Goal: Task Accomplishment & Management: Complete application form

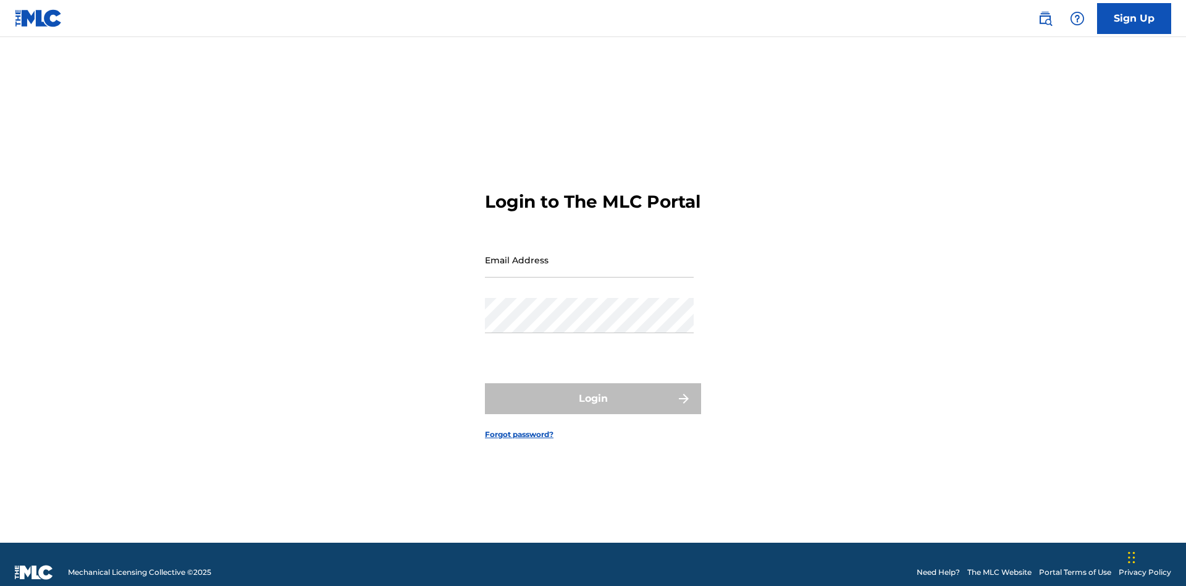
scroll to position [16, 0]
click at [589, 254] on input "Email Address" at bounding box center [589, 259] width 209 height 35
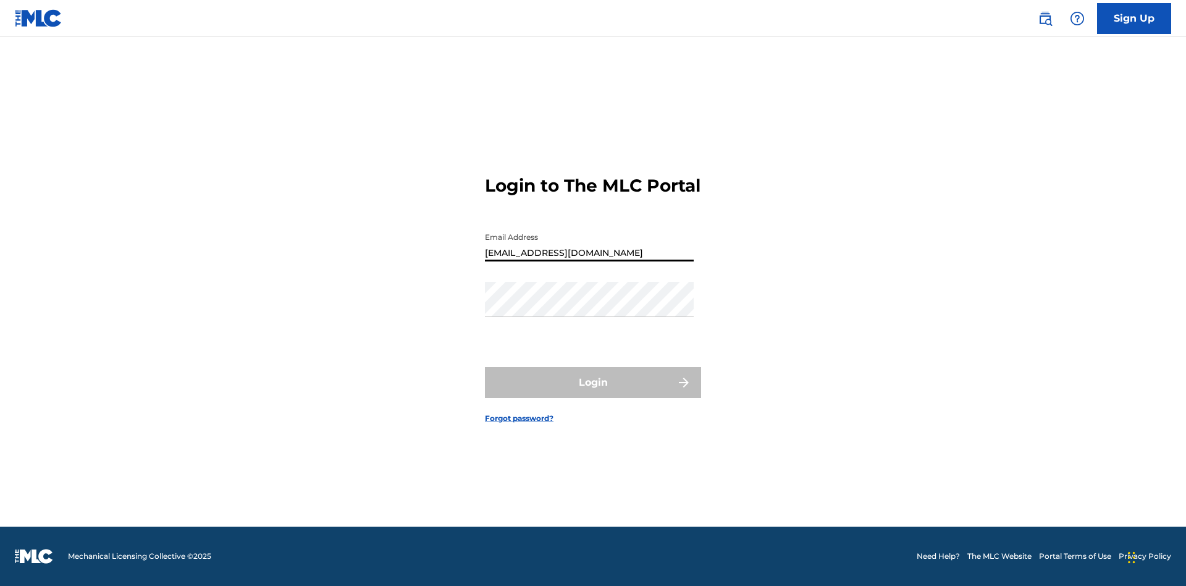
type input "[EMAIL_ADDRESS][DOMAIN_NAME]"
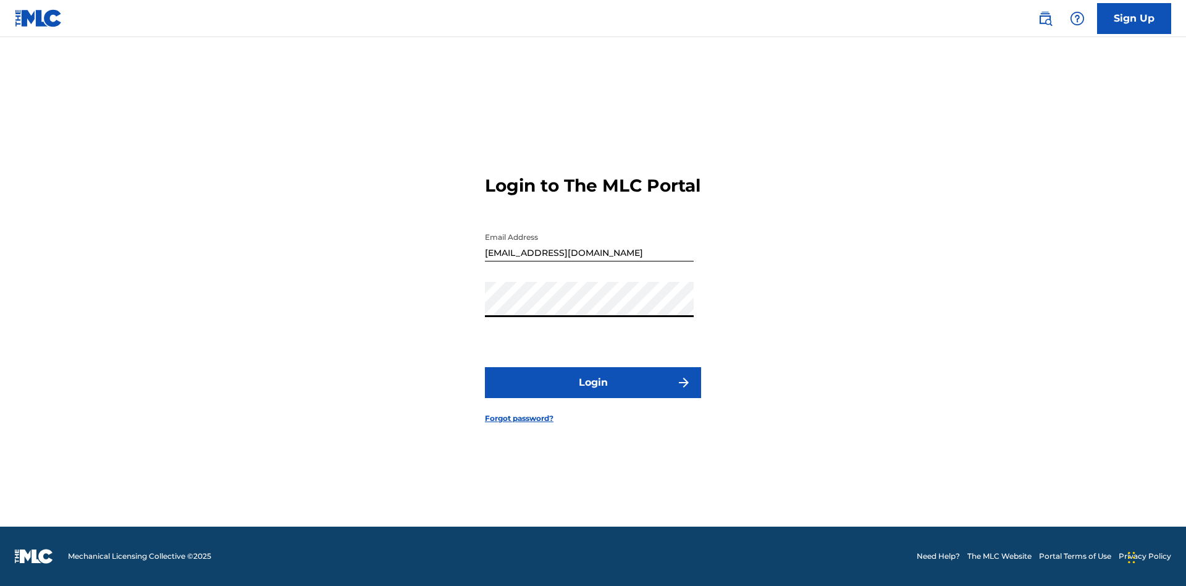
click at [593, 393] on button "Login" at bounding box center [593, 382] width 216 height 31
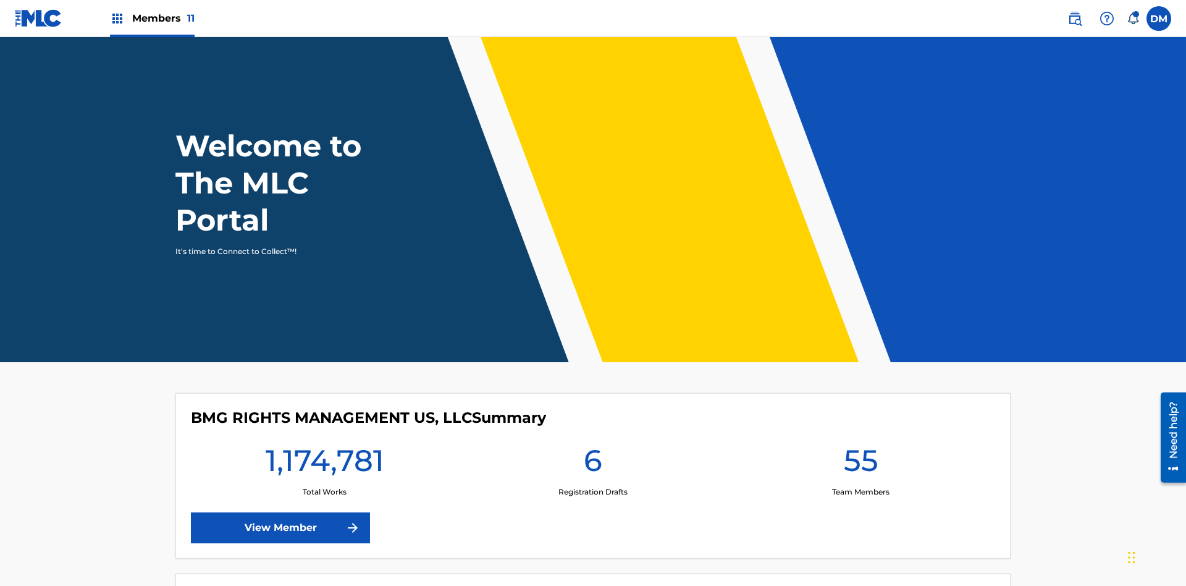
scroll to position [53, 0]
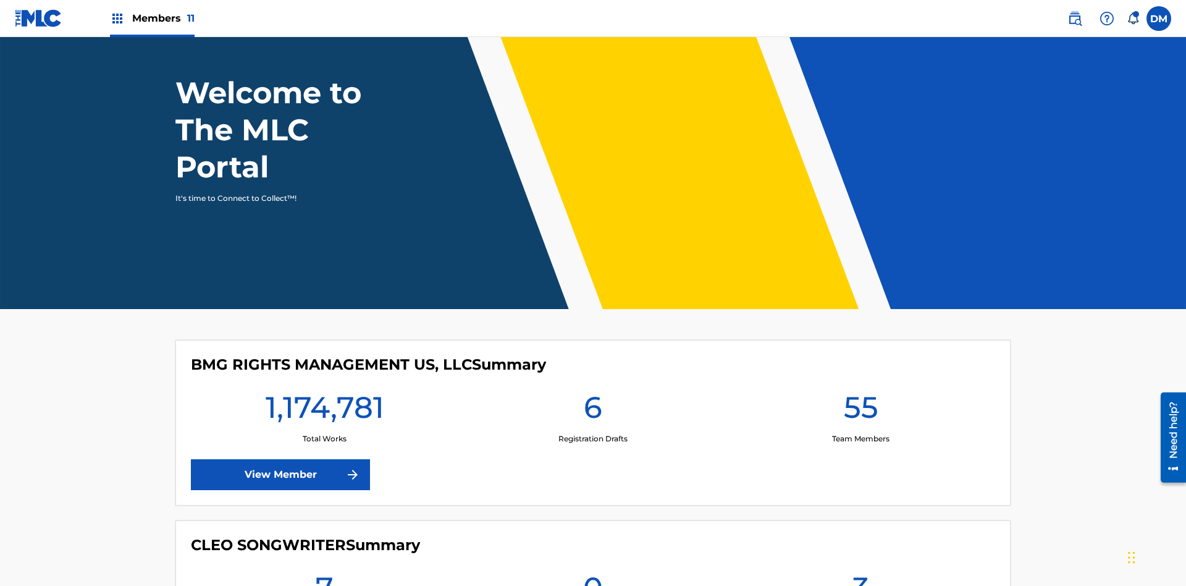
click at [152, 18] on span "Members 11" at bounding box center [163, 18] width 62 height 14
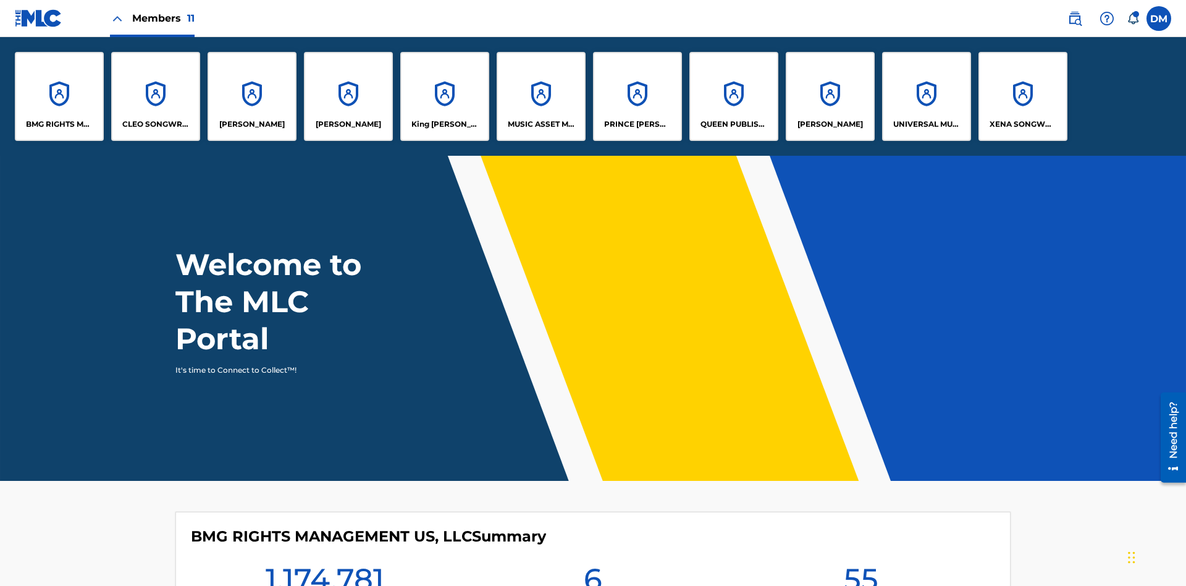
scroll to position [44, 0]
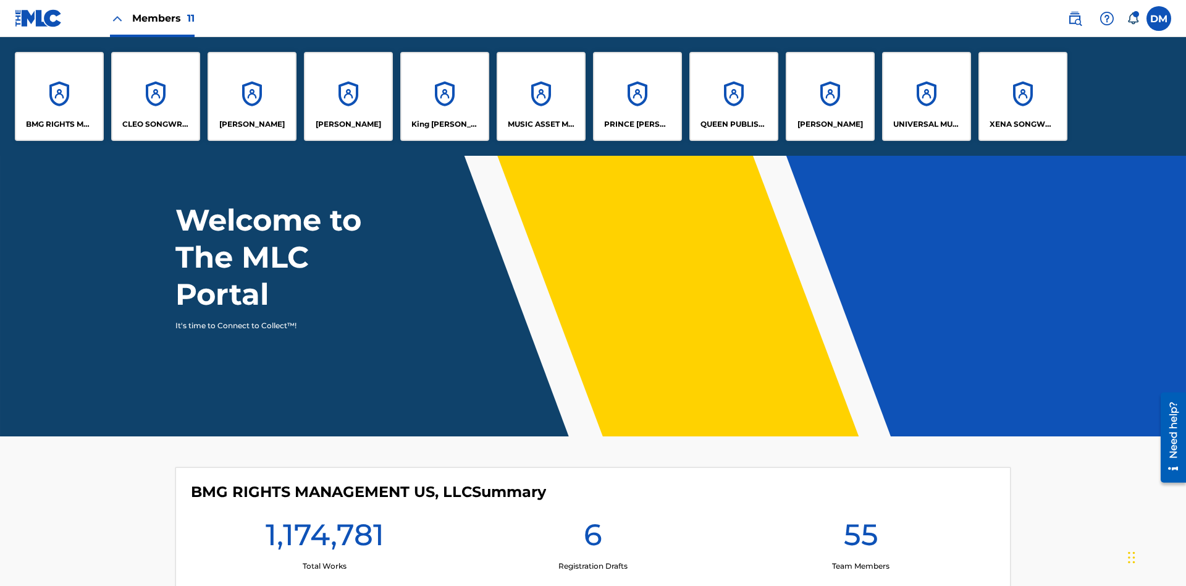
click at [444, 124] on p "King [PERSON_NAME]" at bounding box center [444, 124] width 67 height 11
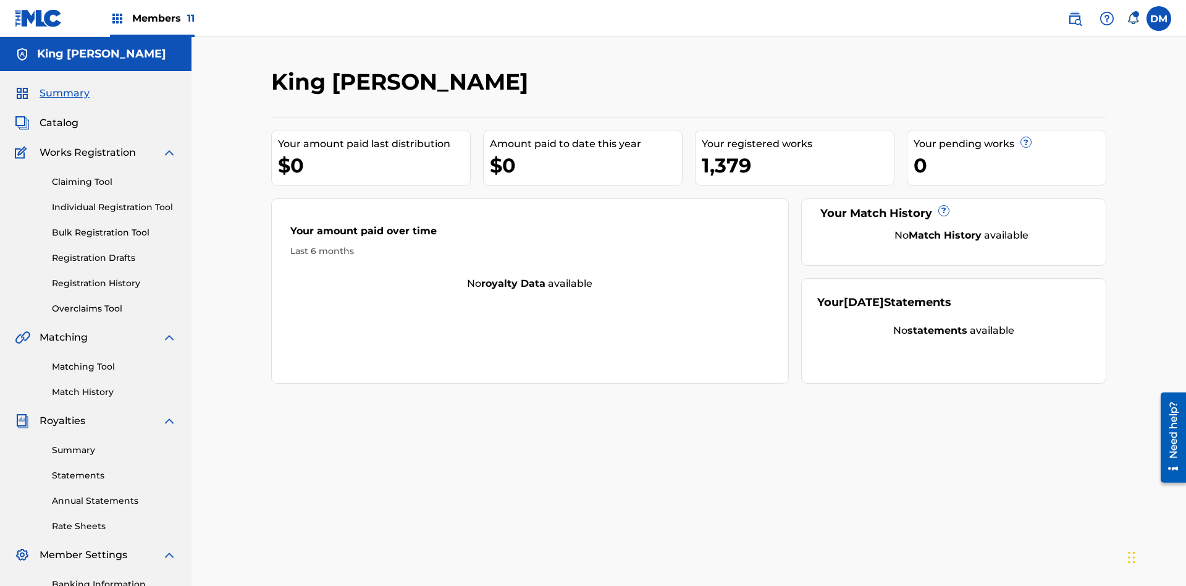
scroll to position [101, 0]
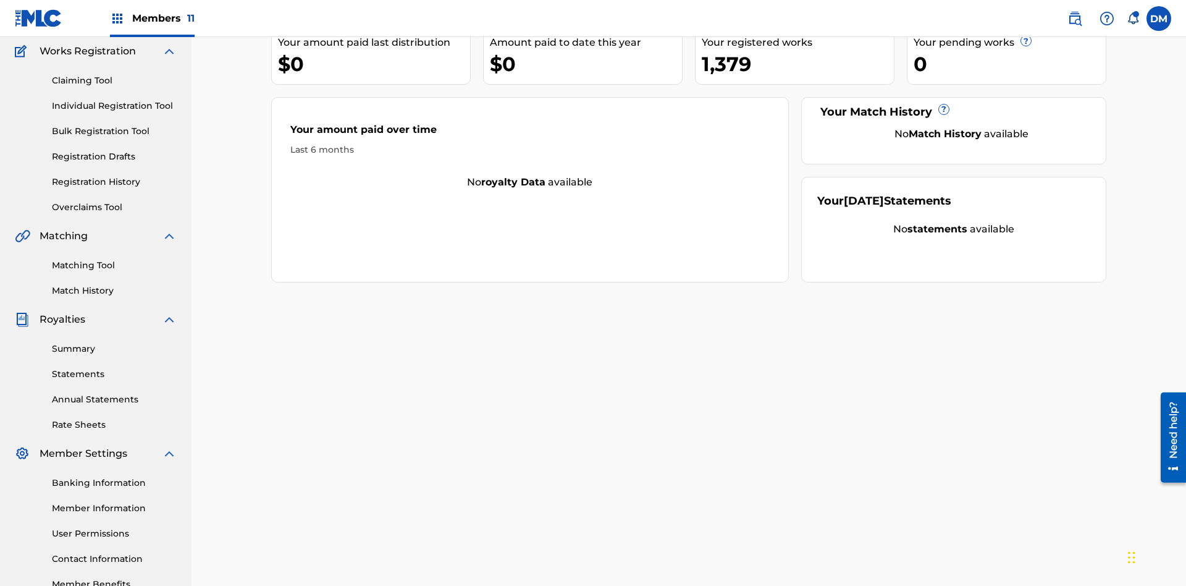
click at [114, 80] on link "Claiming Tool" at bounding box center [114, 80] width 125 height 13
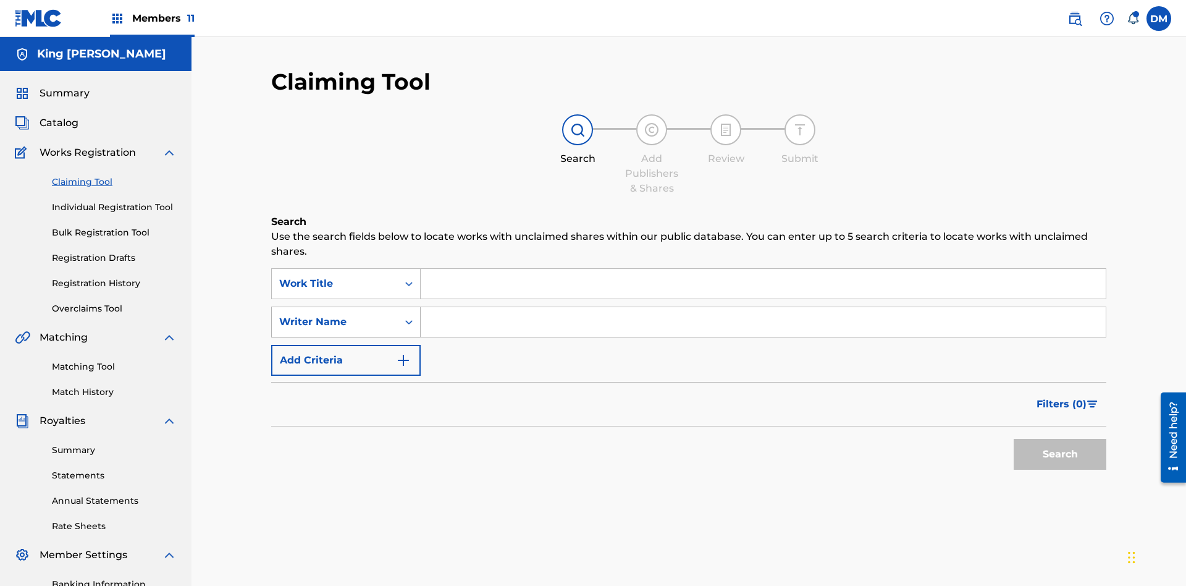
click at [335, 314] on div "Writer Name" at bounding box center [334, 321] width 111 height 15
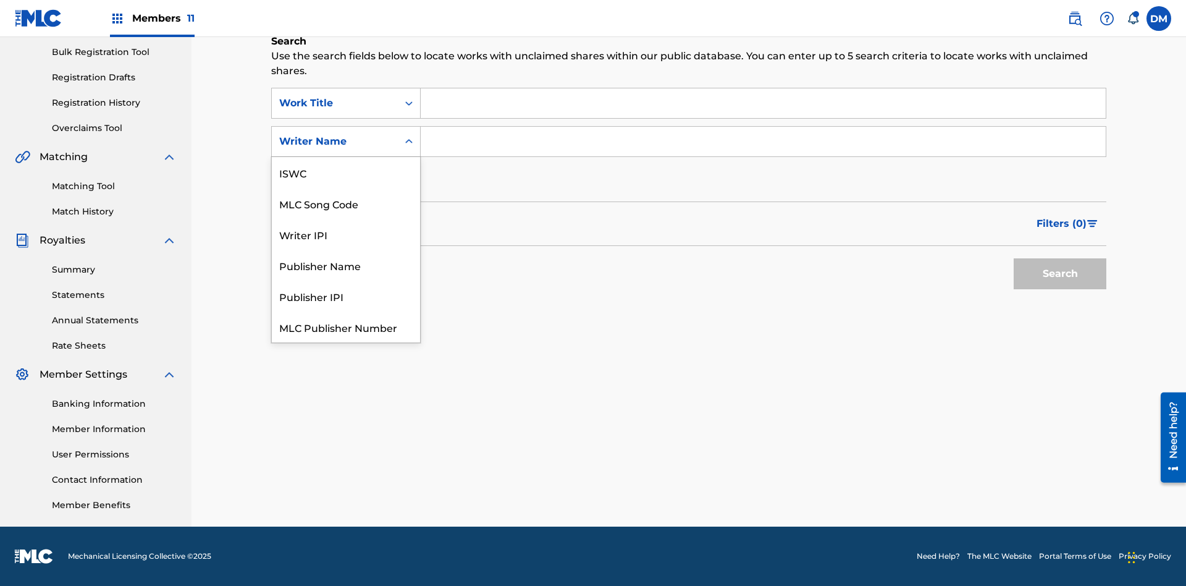
scroll to position [31, 0]
click at [346, 172] on div "MLC Song Code" at bounding box center [346, 172] width 148 height 31
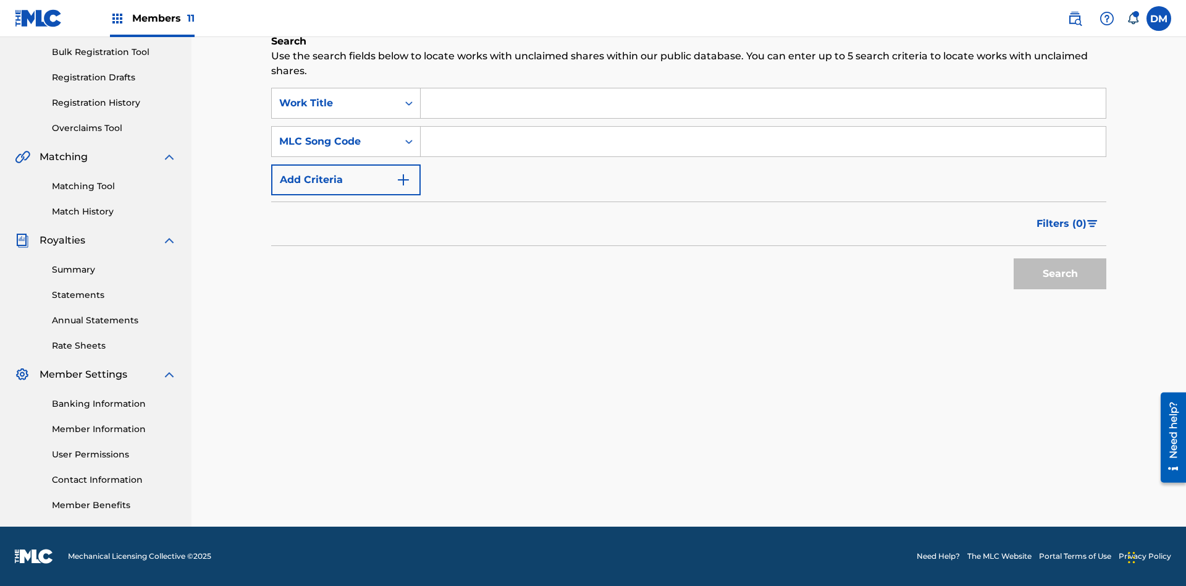
click at [763, 141] on input "Search Form" at bounding box center [763, 142] width 685 height 30
type input "RB0ZOJ"
click at [1060, 274] on button "Search" at bounding box center [1060, 273] width 93 height 31
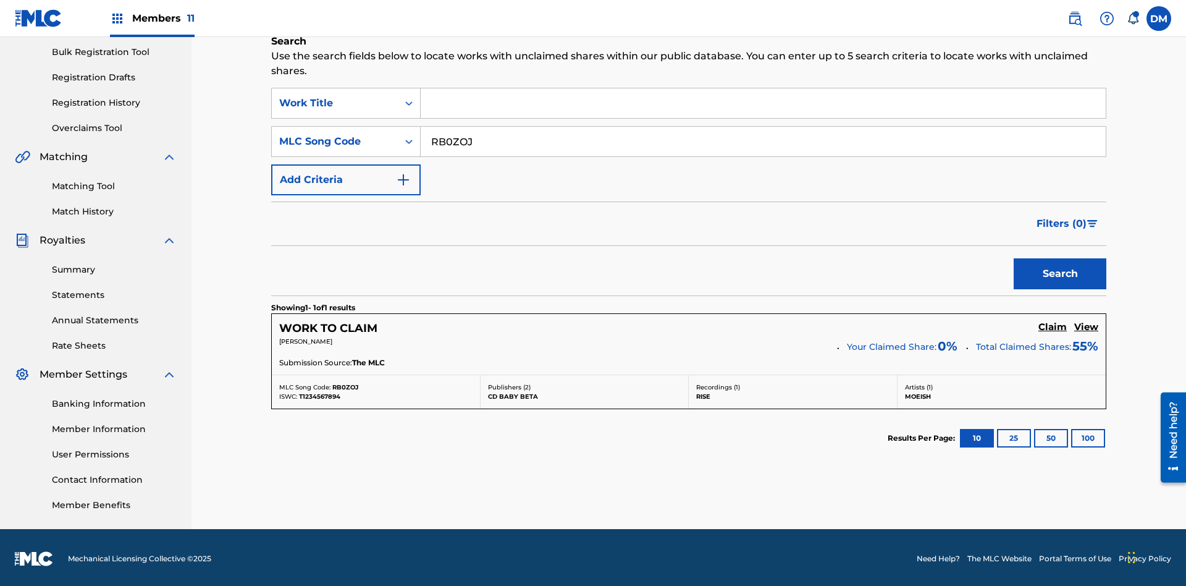
click at [1053, 324] on h5 "Claim" at bounding box center [1052, 327] width 28 height 12
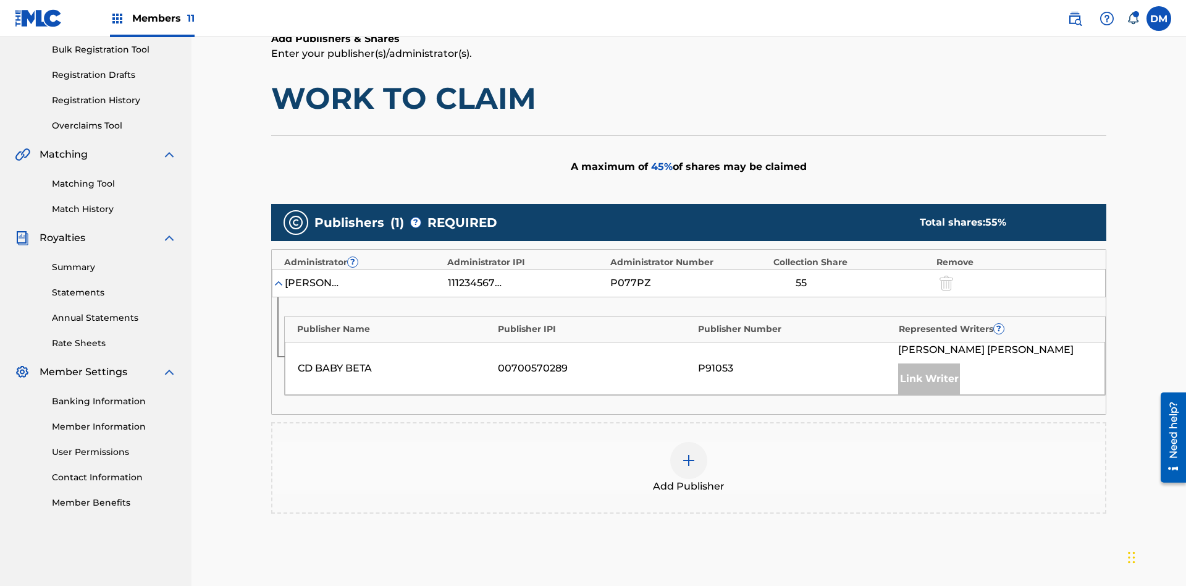
click at [689, 453] on img at bounding box center [688, 460] width 15 height 15
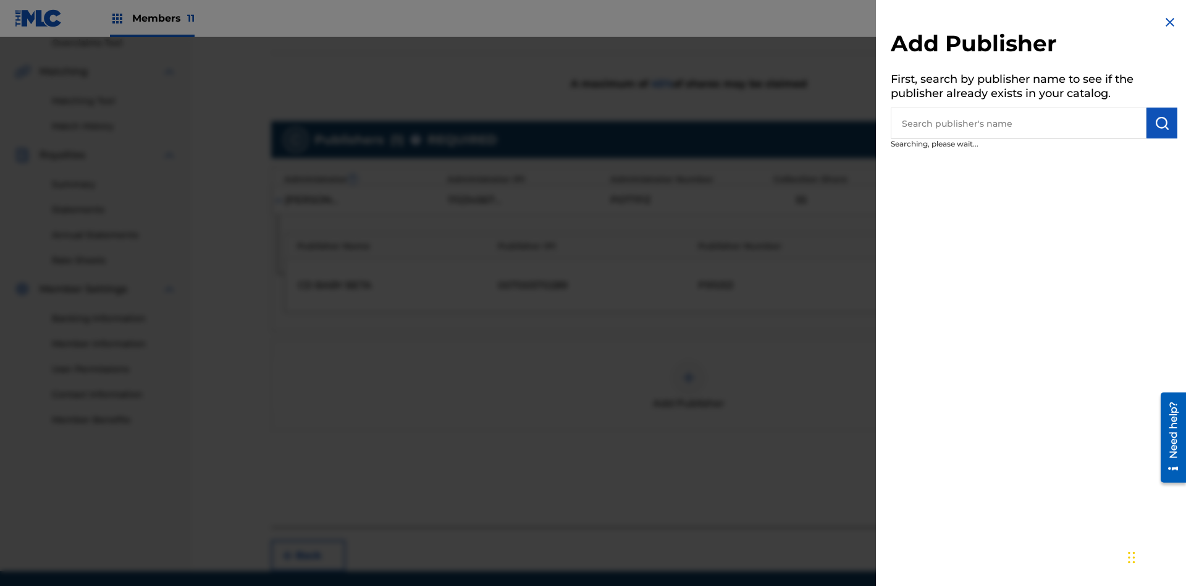
click at [1019, 123] on input "text" at bounding box center [1019, 122] width 256 height 31
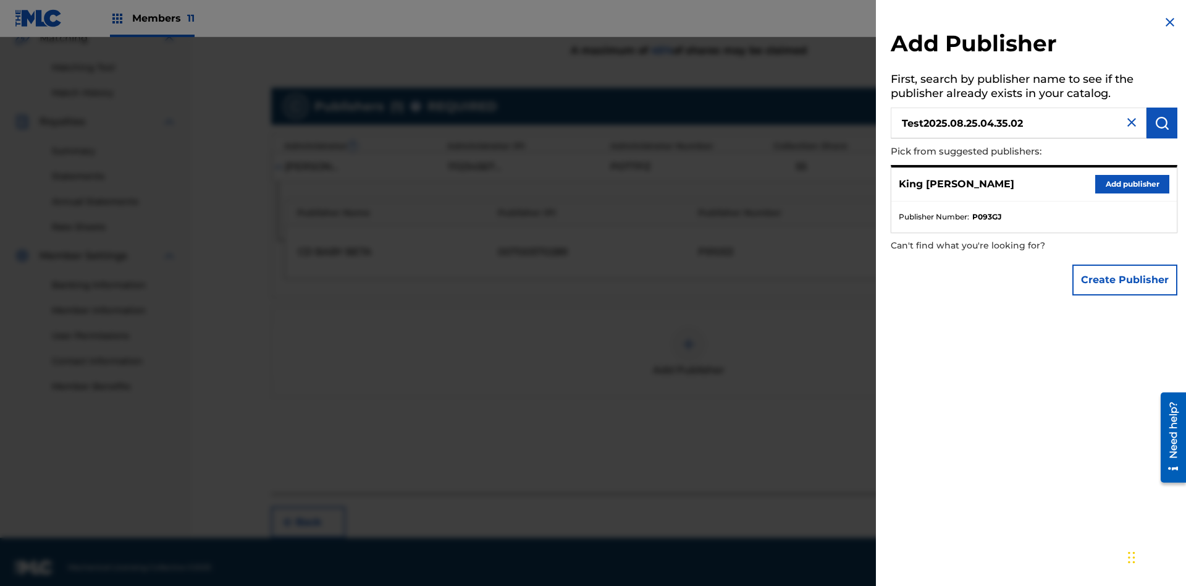
scroll to position [310, 0]
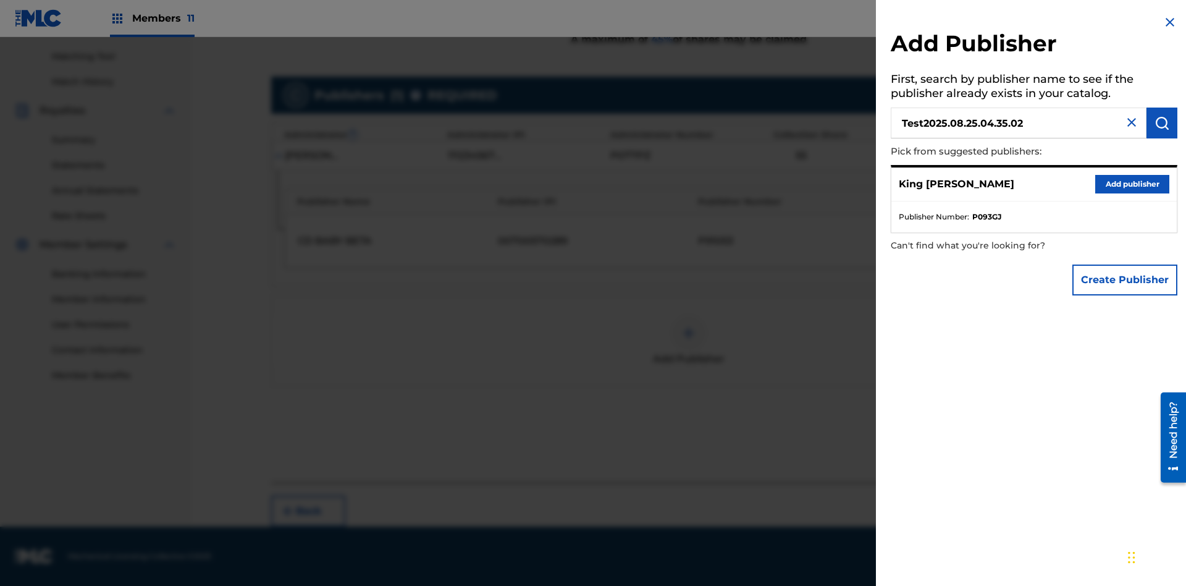
type input "Test2025.08.25.04.35.02"
click at [1162, 123] on img "submit" at bounding box center [1161, 123] width 15 height 15
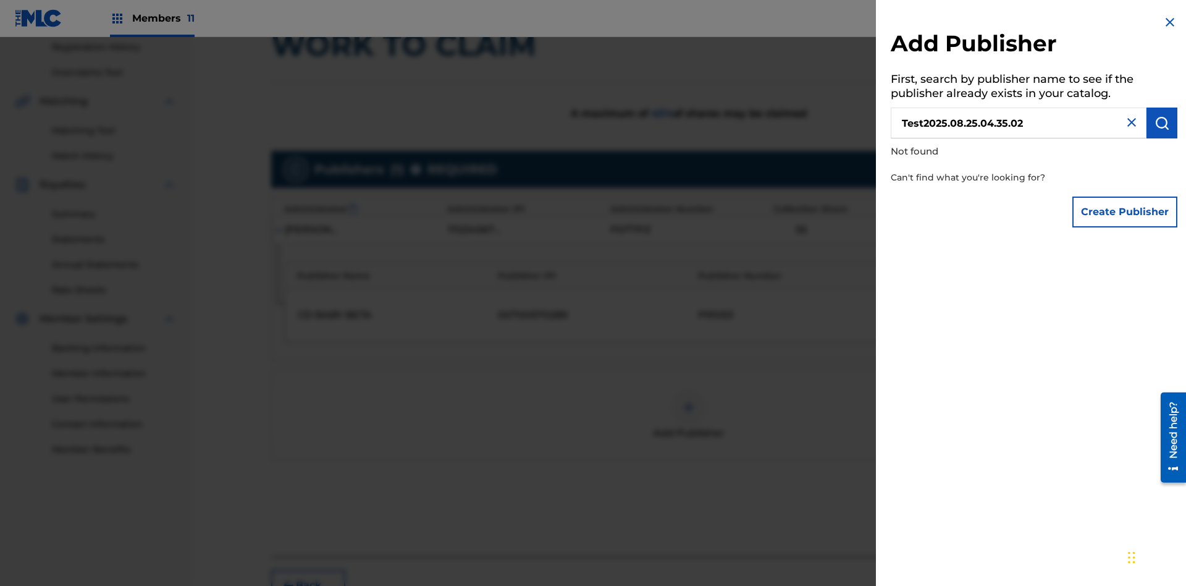
click at [1125, 211] on button "Create Publisher" at bounding box center [1124, 211] width 105 height 31
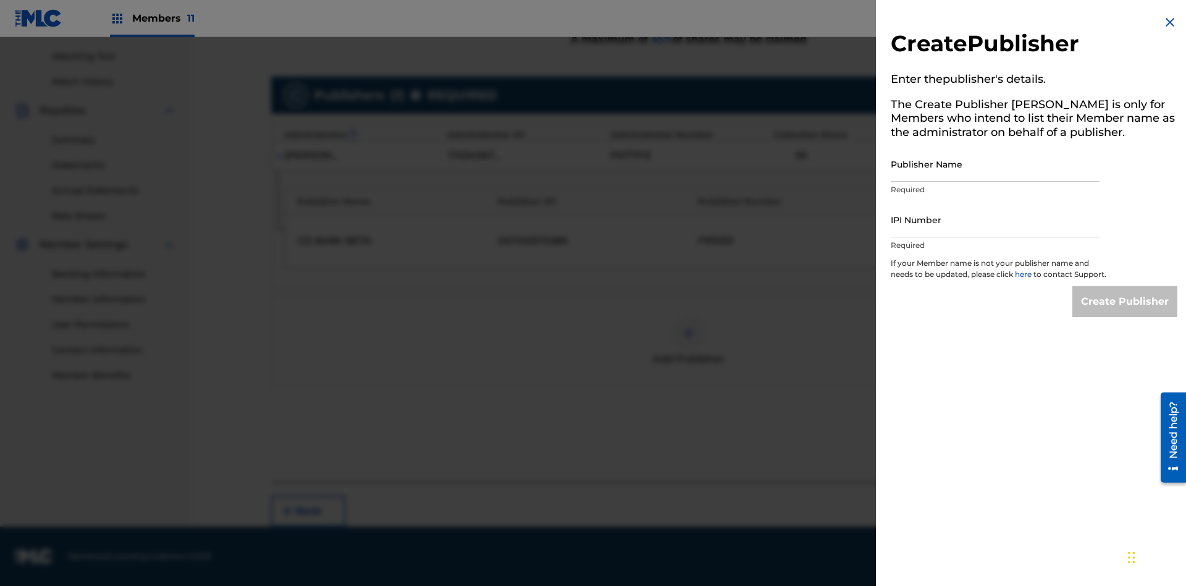
click at [995, 164] on input "Publisher Name" at bounding box center [995, 163] width 209 height 35
type input "Test2025.08.25.04.35.07"
click at [995, 219] on input "IPI Number" at bounding box center [995, 219] width 209 height 35
type input "00595839777"
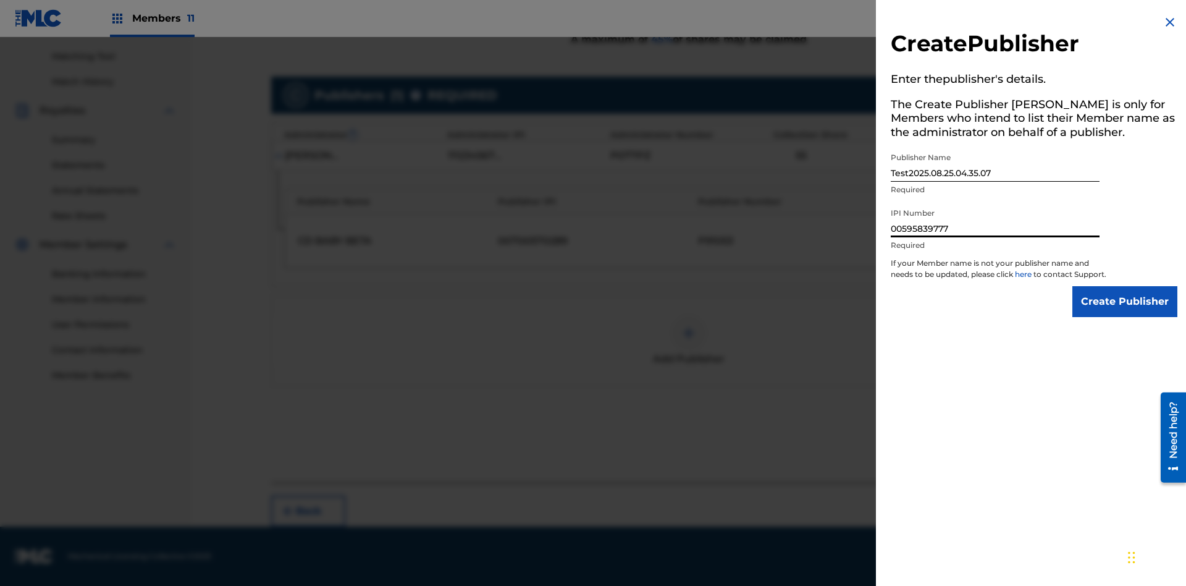
click at [1125, 313] on input "Create Publisher" at bounding box center [1124, 301] width 105 height 31
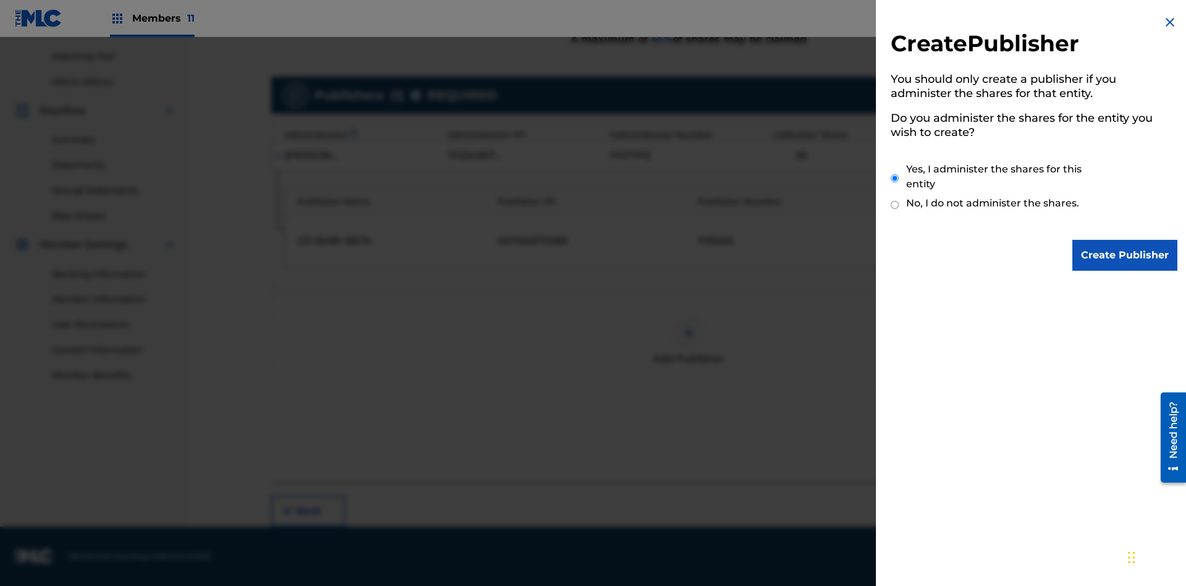
click at [895, 178] on input "Yes, I administer the shares for this entity" at bounding box center [895, 178] width 8 height 27
click at [1125, 255] on input "Create Publisher" at bounding box center [1124, 255] width 105 height 31
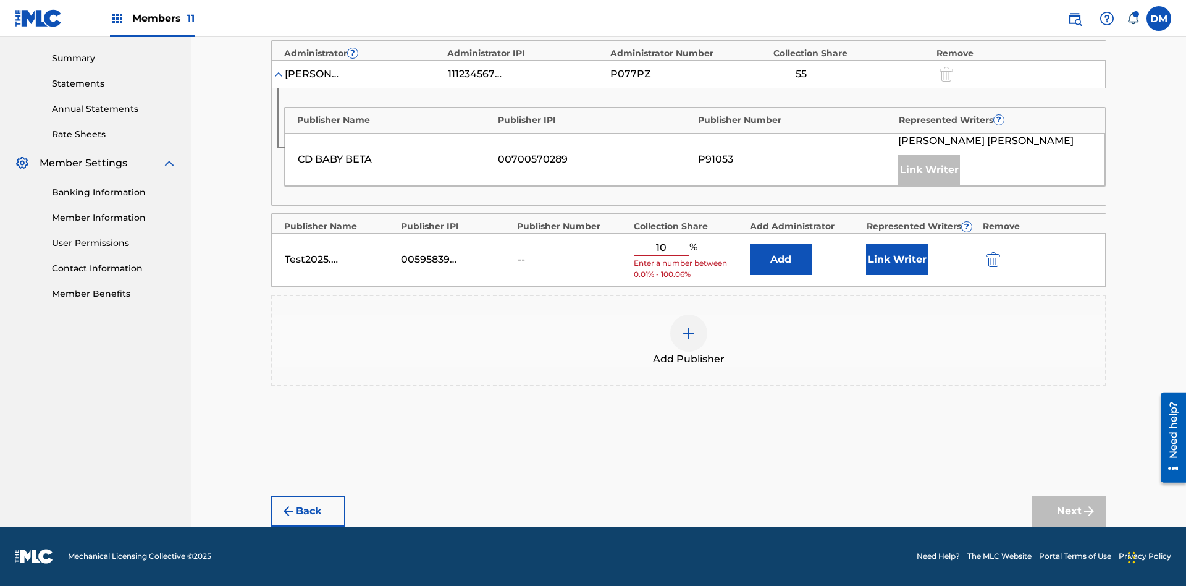
scroll to position [383, 0]
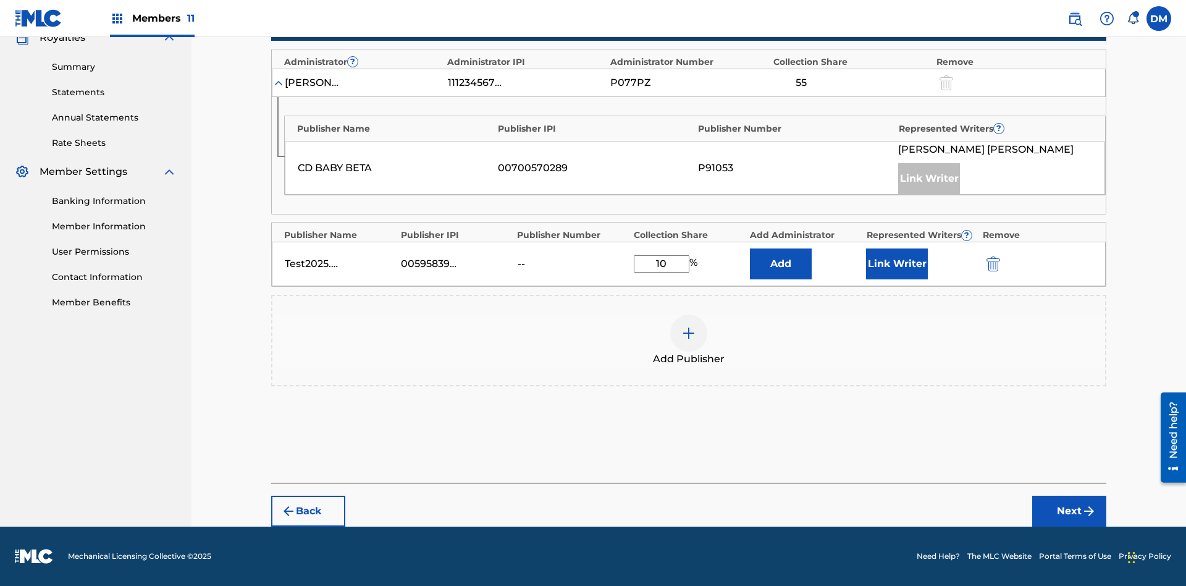
type input "10"
click at [897, 264] on button "Link Writer" at bounding box center [897, 263] width 62 height 31
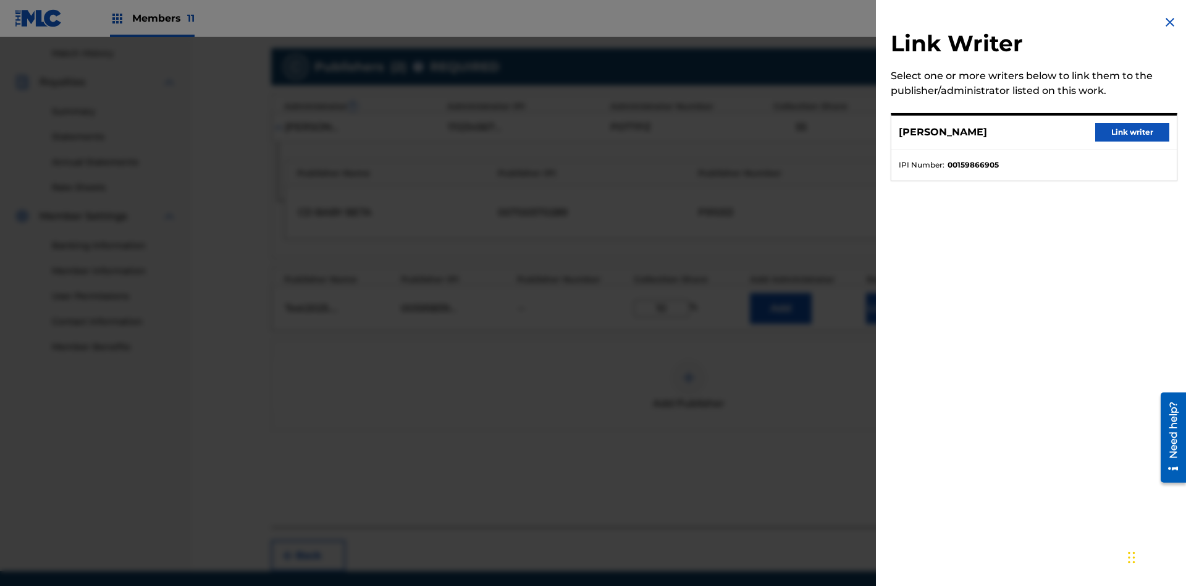
click at [1132, 132] on button "Link writer" at bounding box center [1132, 132] width 74 height 19
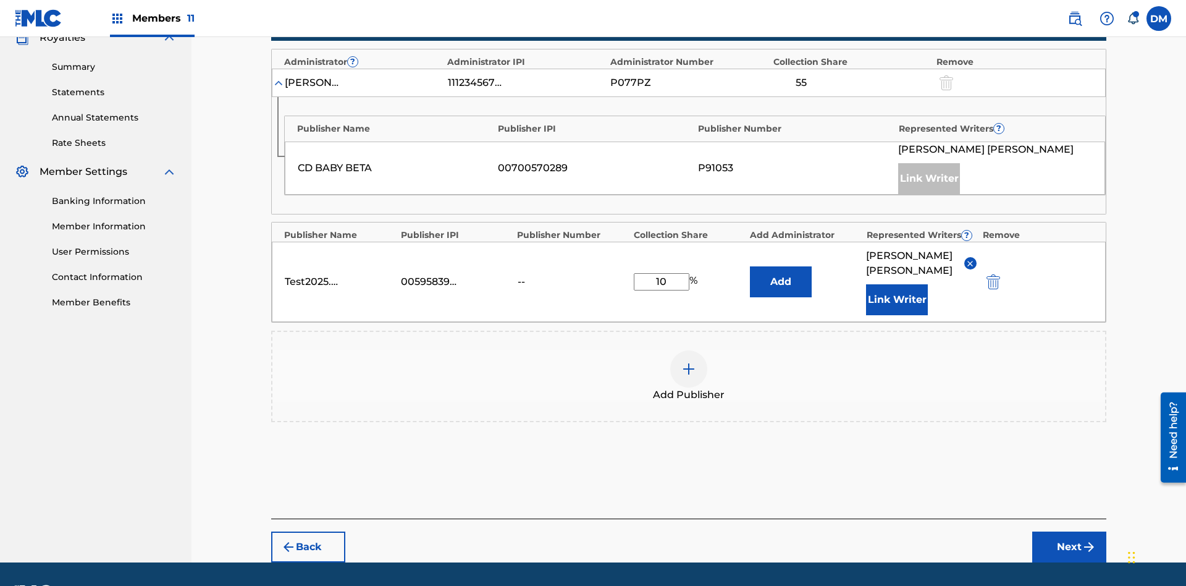
click at [897, 284] on button "Link Writer" at bounding box center [897, 299] width 62 height 31
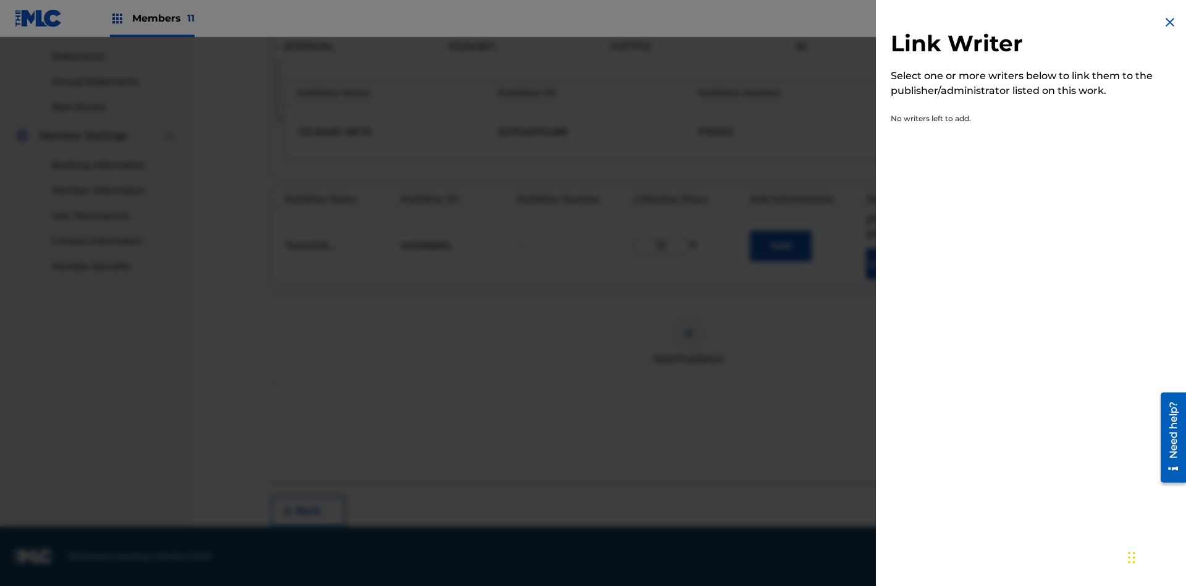
click at [1170, 22] on img at bounding box center [1169, 22] width 15 height 15
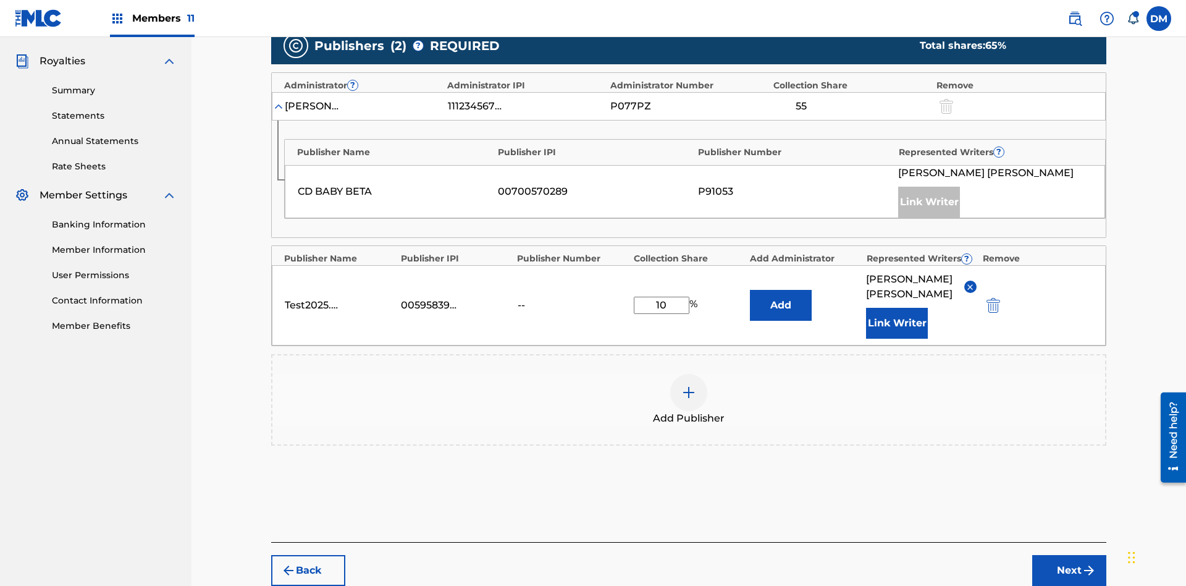
scroll to position [419, 0]
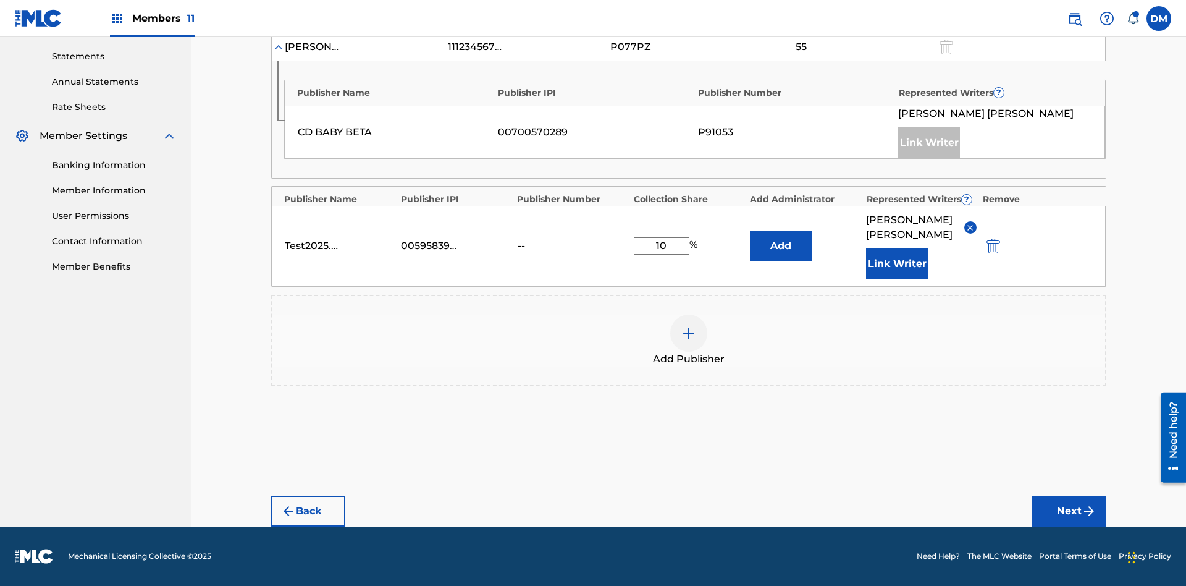
click at [781, 246] on button "Add" at bounding box center [781, 245] width 62 height 31
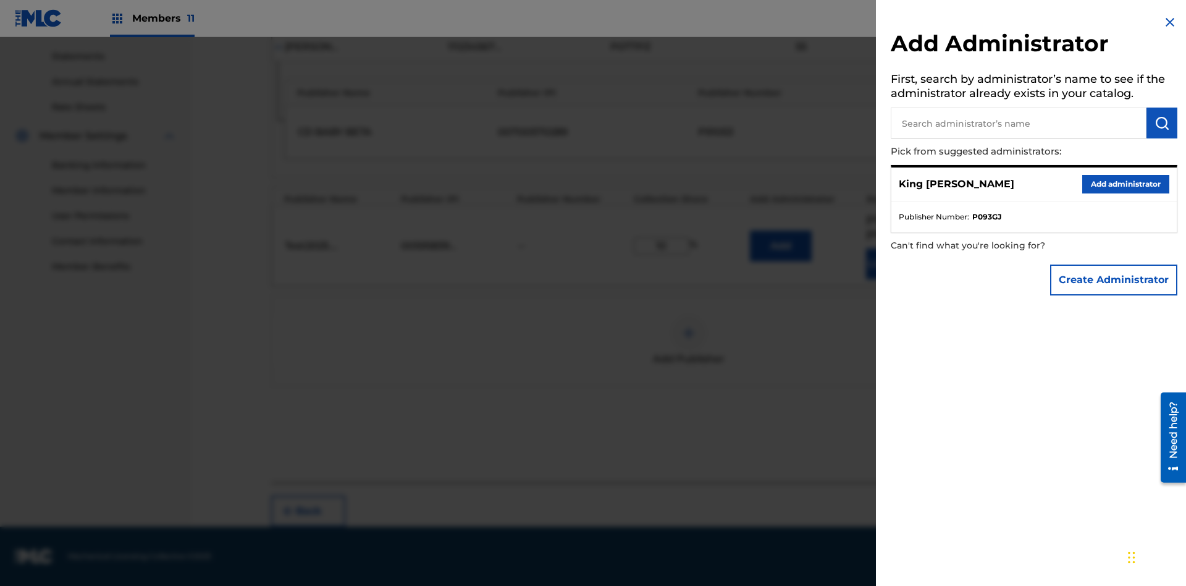
click at [1019, 123] on input "text" at bounding box center [1019, 122] width 256 height 31
type input "Test2025.08.25.04.35.30"
click at [1162, 123] on img "submit" at bounding box center [1161, 123] width 15 height 15
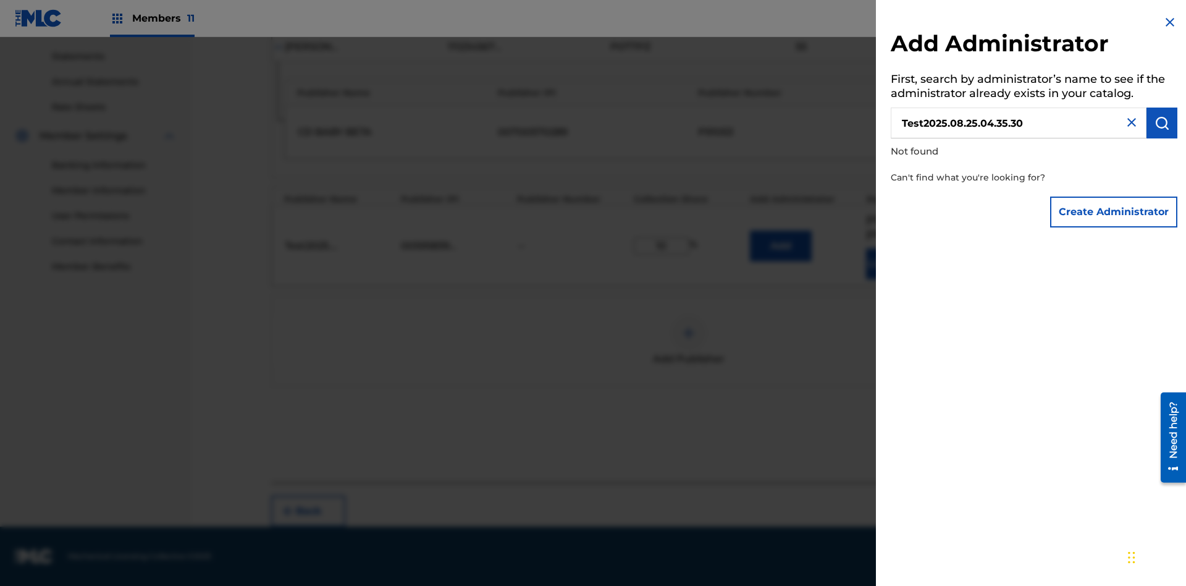
click at [1114, 211] on button "Create Administrator" at bounding box center [1113, 211] width 127 height 31
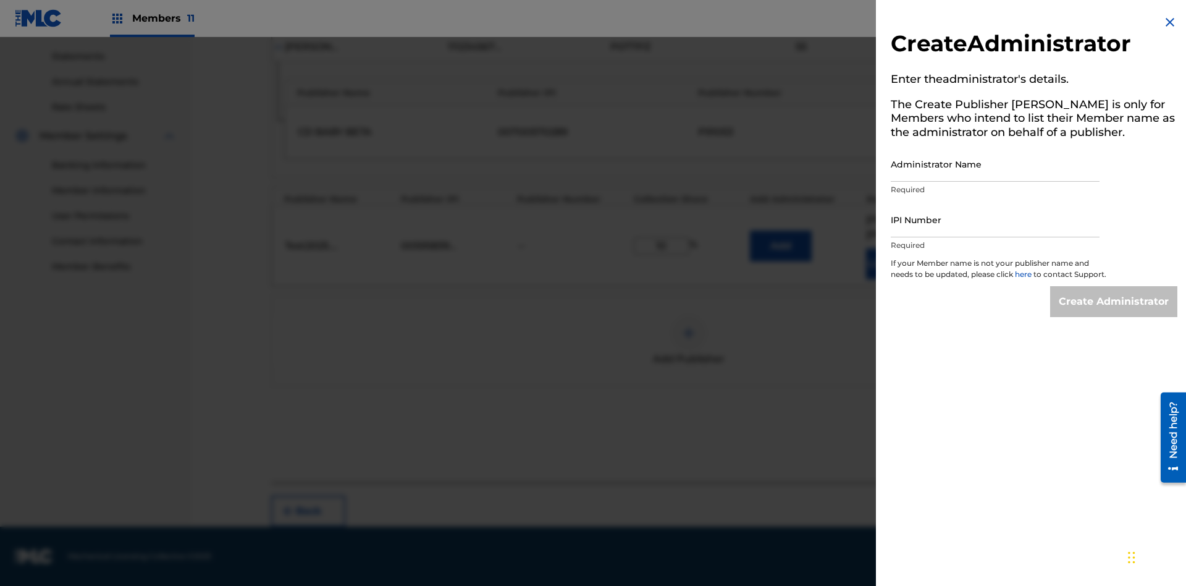
click at [995, 164] on input "Administrator Name" at bounding box center [995, 163] width 209 height 35
click at [995, 219] on input "IPI Number" at bounding box center [995, 219] width 209 height 35
click at [1114, 313] on input "Create Administrator" at bounding box center [1113, 301] width 127 height 31
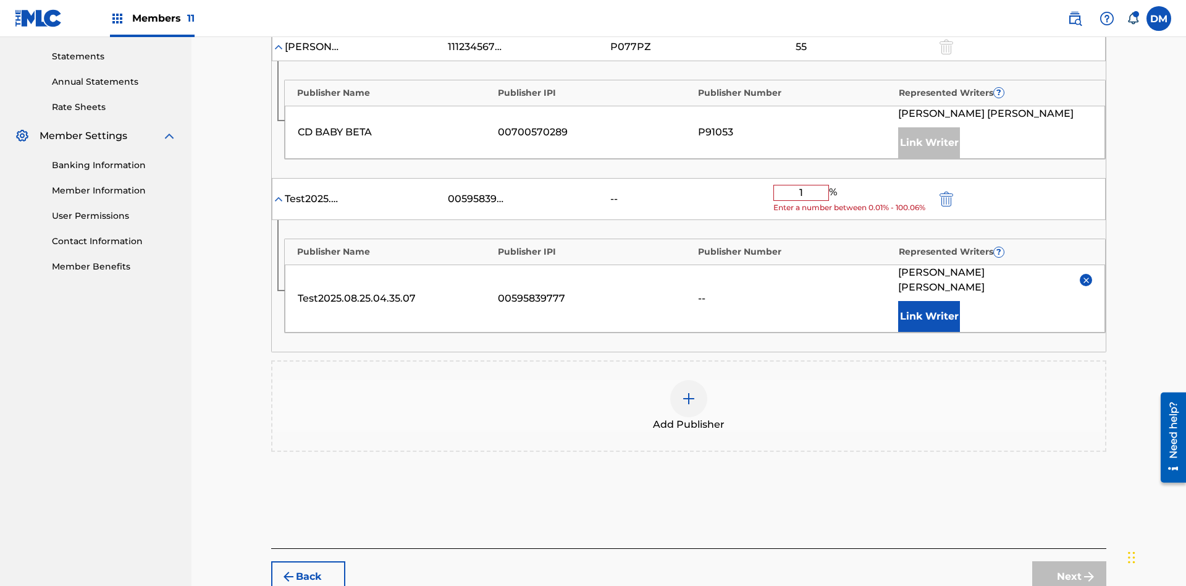
type input "10"
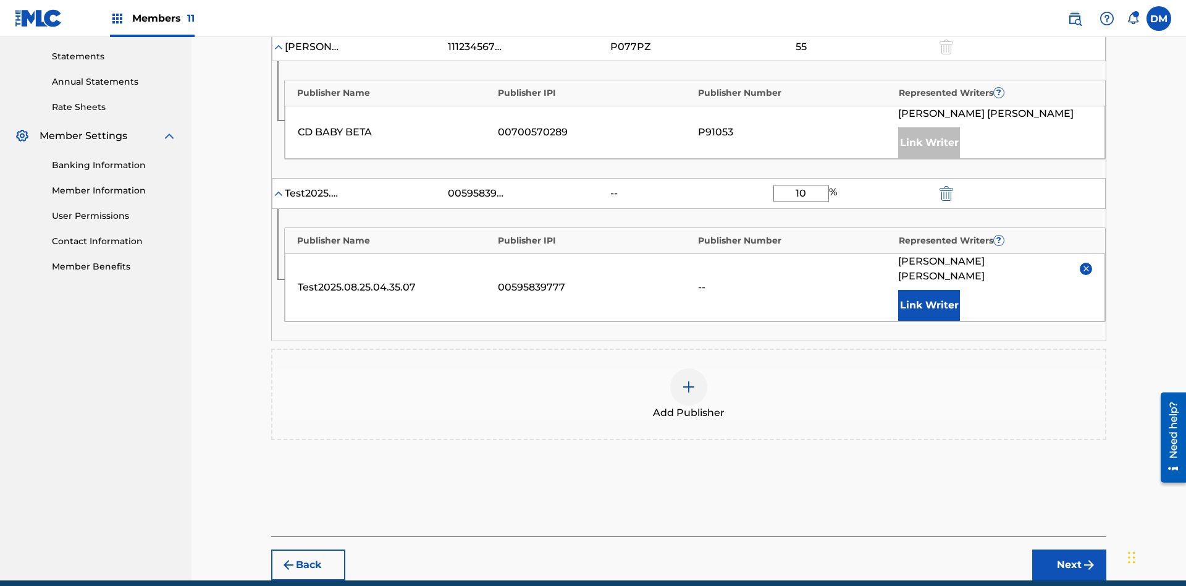
scroll to position [458, 0]
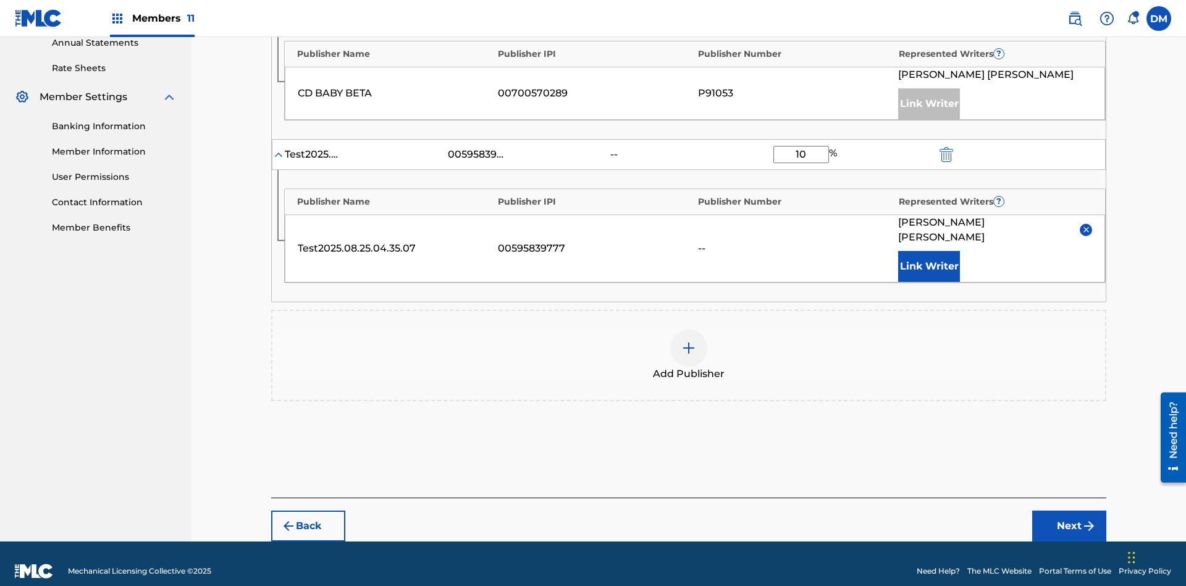
click at [1069, 511] on button "Next" at bounding box center [1069, 525] width 74 height 31
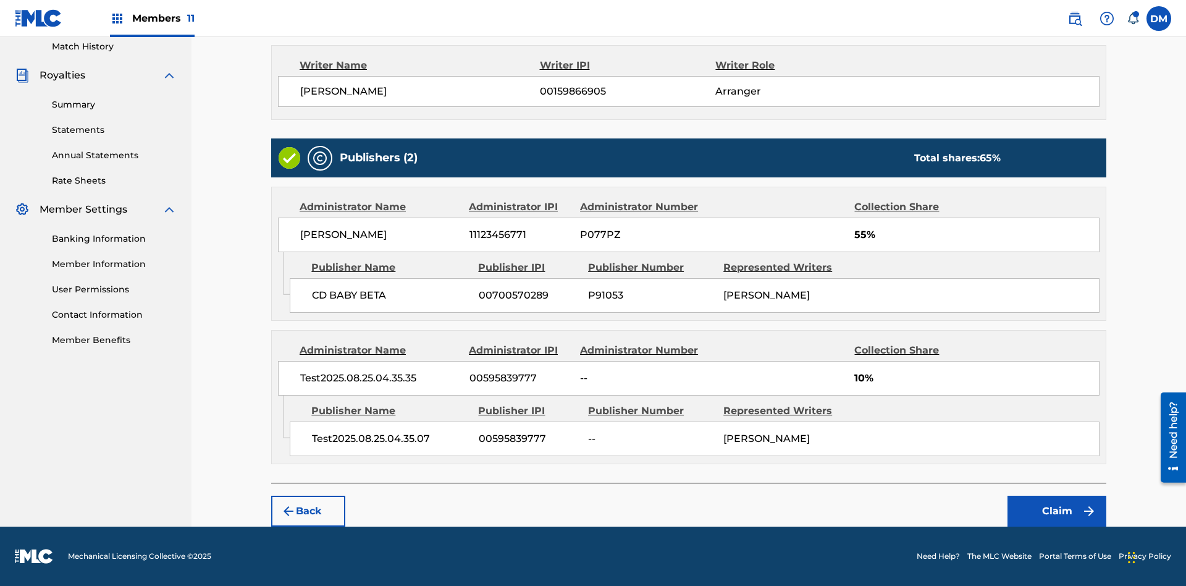
click at [1057, 511] on button "Claim" at bounding box center [1056, 510] width 99 height 31
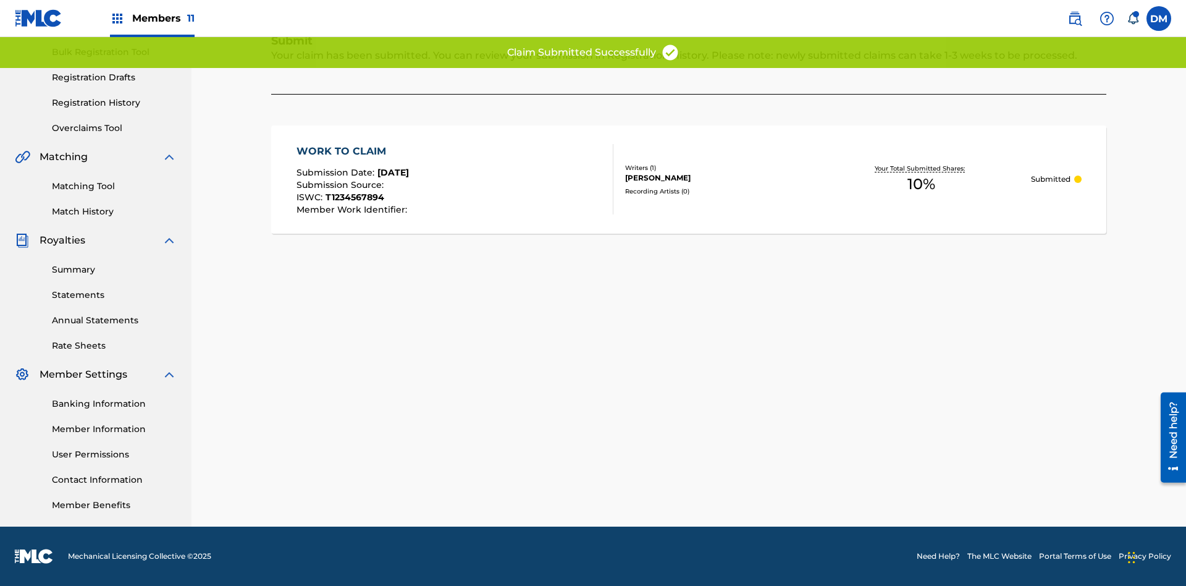
click at [114, 103] on link "Registration History" at bounding box center [114, 102] width 125 height 13
